Goal: Task Accomplishment & Management: Manage account settings

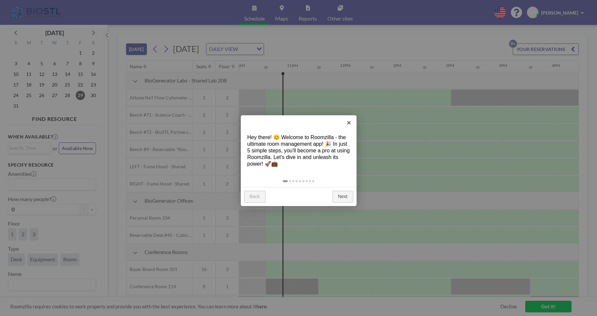
scroll to position [0, 529]
click at [338, 196] on link "Next" at bounding box center [343, 197] width 21 height 12
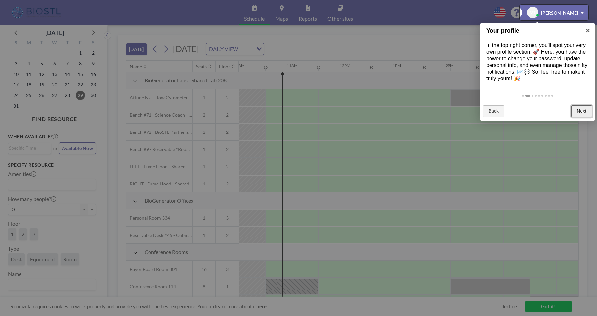
click at [578, 112] on link "Next" at bounding box center [581, 111] width 21 height 12
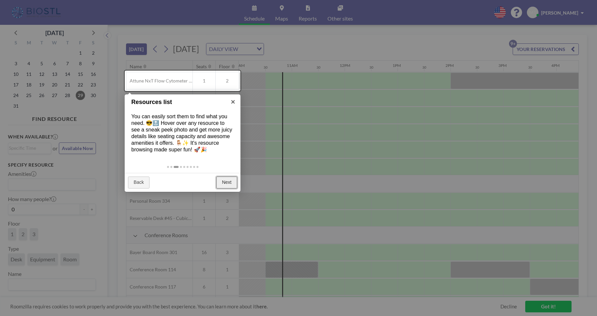
click at [226, 185] on link "Next" at bounding box center [226, 182] width 21 height 12
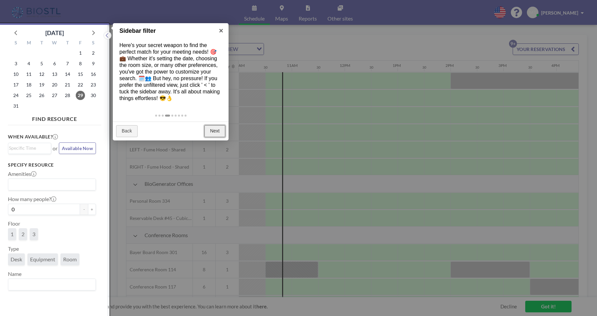
scroll to position [2, 0]
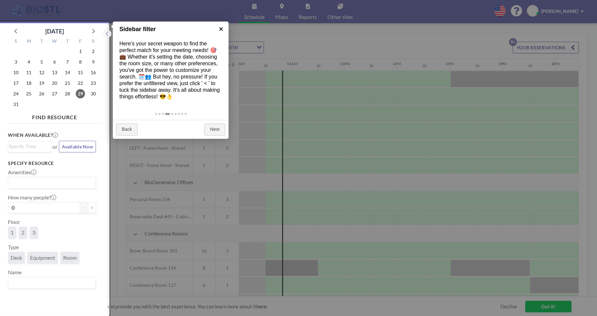
click at [221, 31] on link "×" at bounding box center [221, 29] width 15 height 15
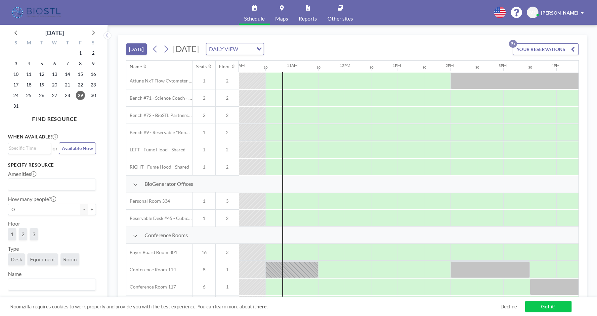
scroll to position [0, 0]
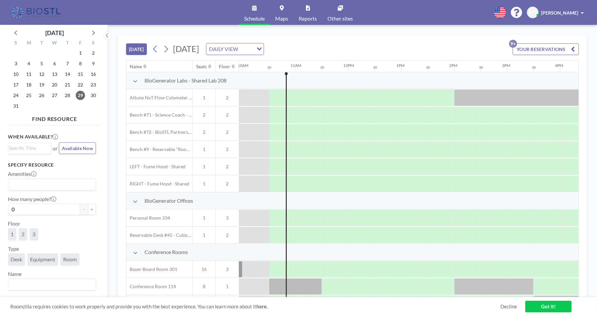
scroll to position [0, 529]
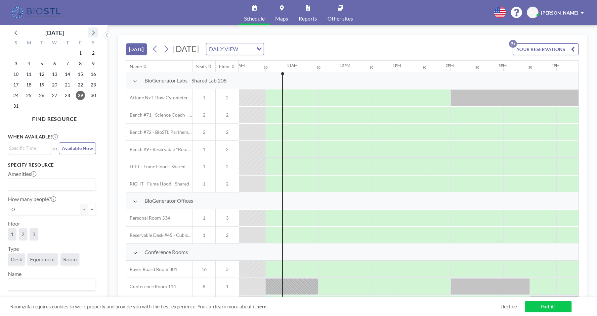
click at [90, 33] on icon at bounding box center [93, 32] width 9 height 9
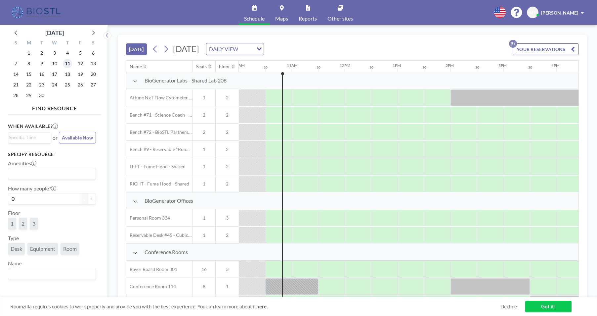
click at [71, 63] on span "11" at bounding box center [67, 63] width 9 height 9
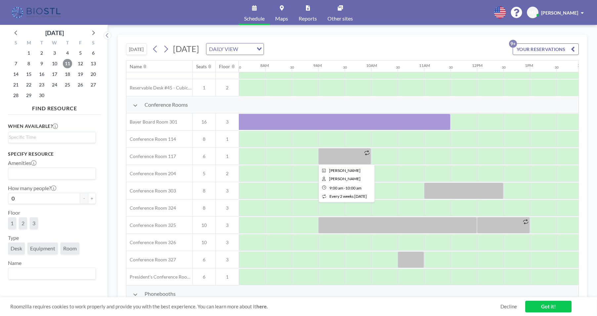
scroll to position [147, 397]
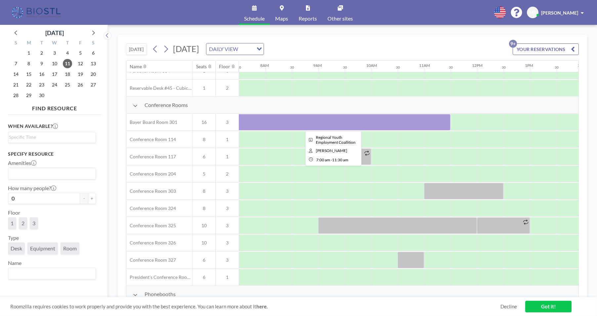
click at [334, 128] on div at bounding box center [331, 122] width 238 height 17
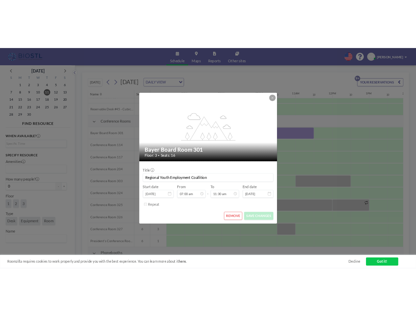
scroll to position [271, 0]
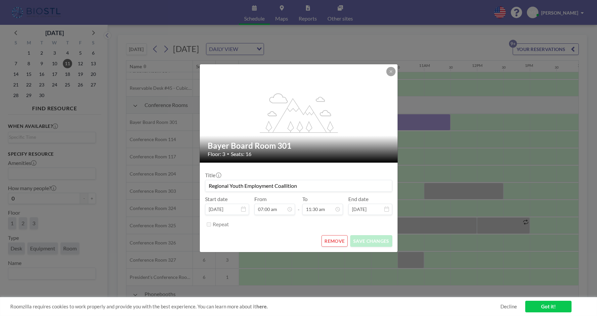
click at [328, 238] on button "REMOVE" at bounding box center [335, 241] width 26 height 12
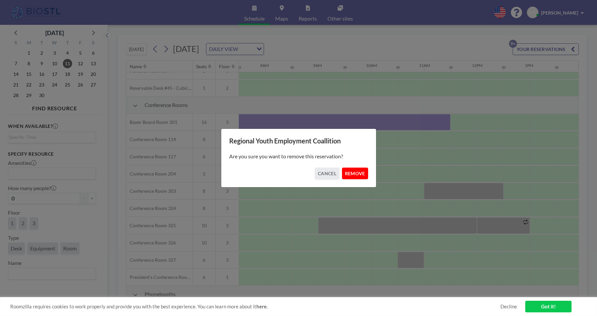
click at [359, 171] on button "REMOVE" at bounding box center [355, 173] width 26 height 12
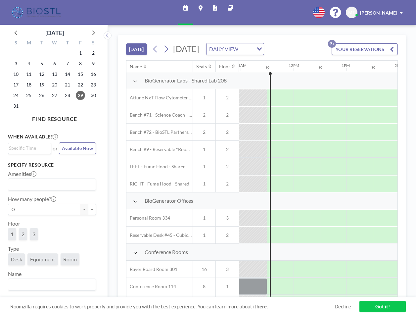
scroll to position [0, 582]
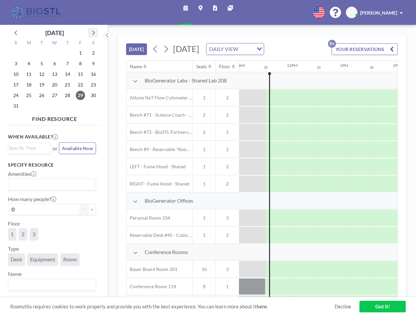
click at [92, 31] on icon at bounding box center [93, 32] width 9 height 9
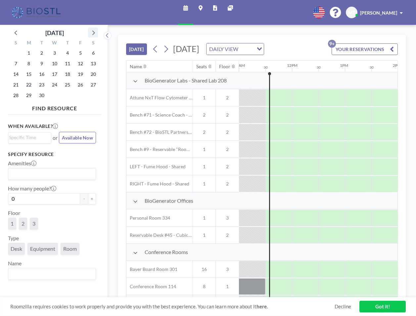
click at [92, 31] on icon at bounding box center [93, 32] width 3 height 5
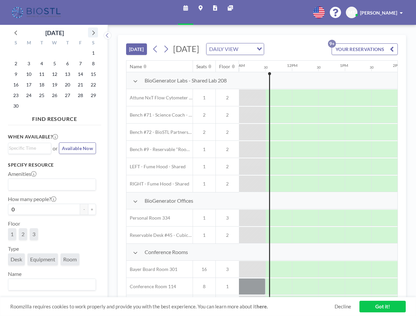
click at [92, 31] on icon at bounding box center [93, 32] width 3 height 5
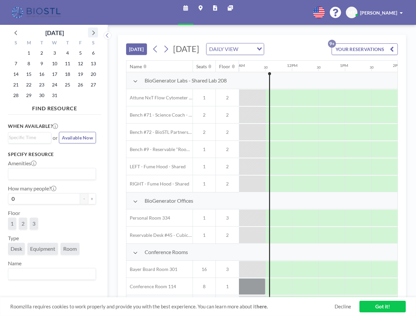
click at [92, 30] on icon at bounding box center [93, 32] width 9 height 9
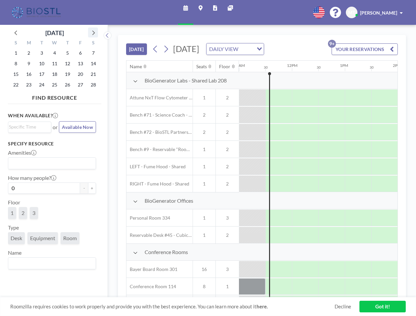
click at [92, 30] on icon at bounding box center [93, 32] width 9 height 9
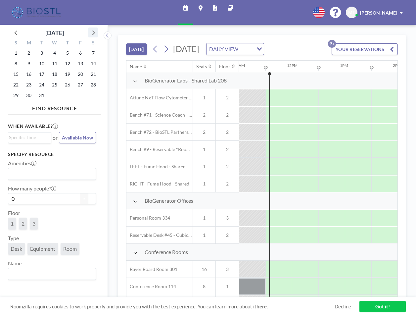
click at [92, 30] on icon at bounding box center [93, 32] width 9 height 9
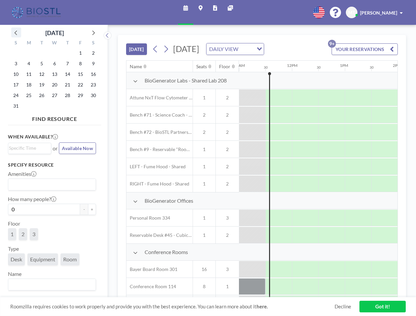
click at [16, 31] on icon at bounding box center [15, 32] width 3 height 5
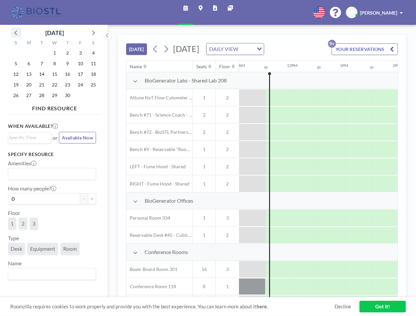
click at [19, 33] on icon at bounding box center [16, 32] width 9 height 9
click at [69, 64] on span "12" at bounding box center [67, 63] width 9 height 9
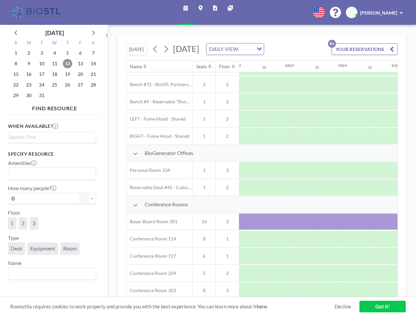
scroll to position [0, 397]
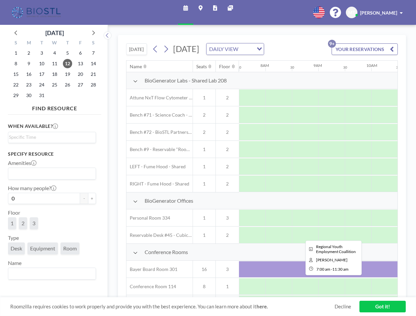
click at [248, 277] on div at bounding box center [331, 269] width 238 height 17
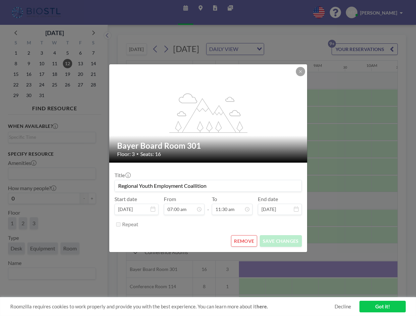
click at [242, 244] on button "REMOVE" at bounding box center [244, 241] width 26 height 12
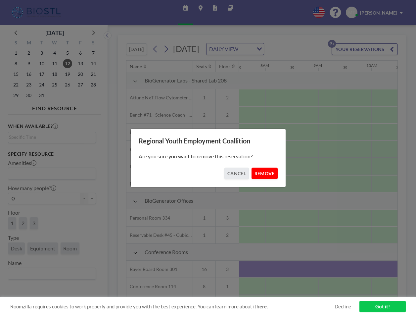
click at [264, 175] on button "REMOVE" at bounding box center [264, 173] width 26 height 12
